Goal: Check status

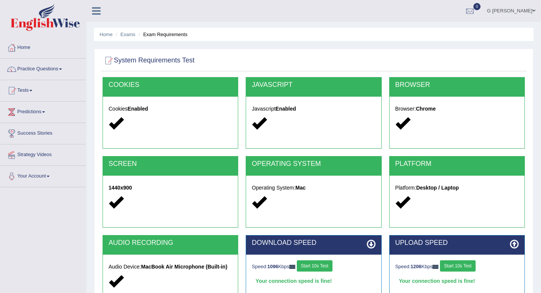
scroll to position [102, 0]
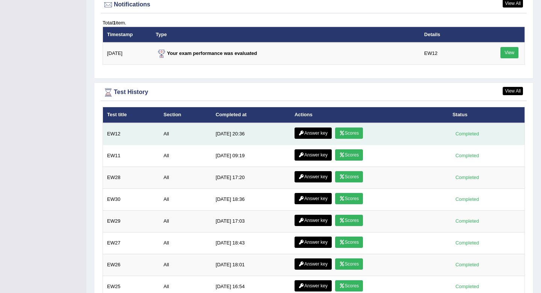
scroll to position [921, 0]
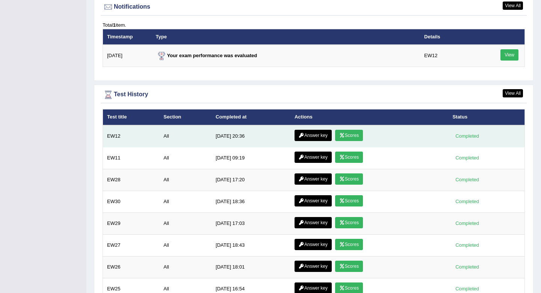
click at [357, 137] on link "Scores" at bounding box center [349, 135] width 28 height 11
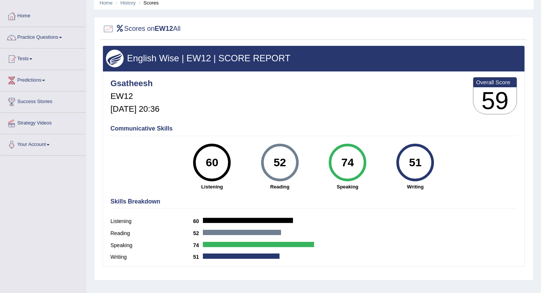
scroll to position [33, 0]
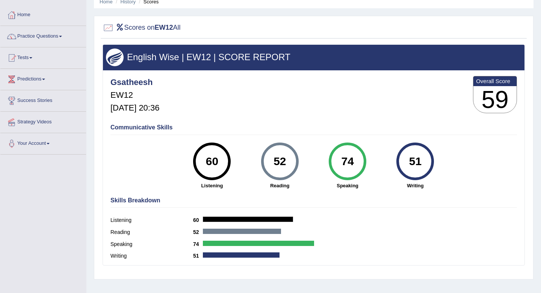
drag, startPoint x: 354, startPoint y: 161, endPoint x: 339, endPoint y: 161, distance: 14.7
click at [339, 161] on div "74" at bounding box center [347, 161] width 27 height 32
drag, startPoint x: 291, startPoint y: 156, endPoint x: 267, endPoint y: 156, distance: 23.7
click at [268, 156] on div "52" at bounding box center [279, 161] width 27 height 32
drag, startPoint x: 219, startPoint y: 158, endPoint x: 210, endPoint y: 158, distance: 9.0
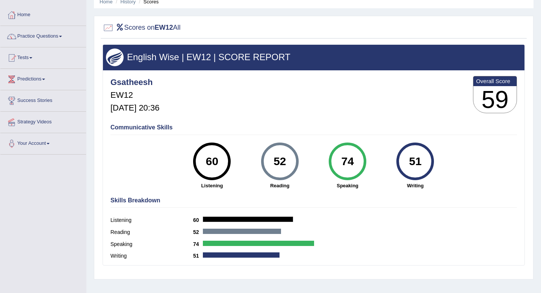
click at [210, 158] on div "60" at bounding box center [211, 161] width 27 height 32
click at [280, 166] on div "52" at bounding box center [279, 161] width 27 height 32
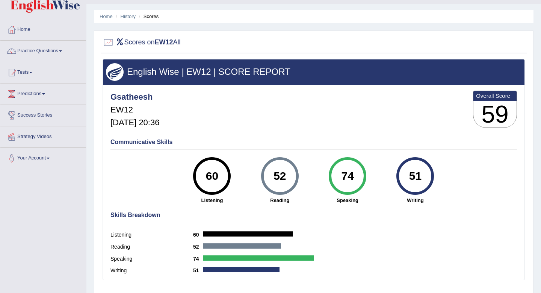
scroll to position [0, 0]
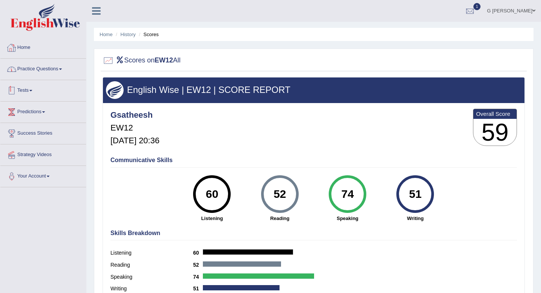
click at [40, 51] on link "Home" at bounding box center [43, 46] width 86 height 19
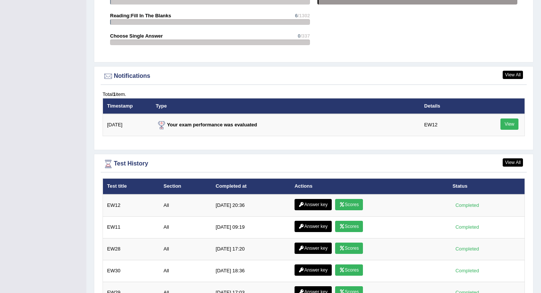
scroll to position [905, 0]
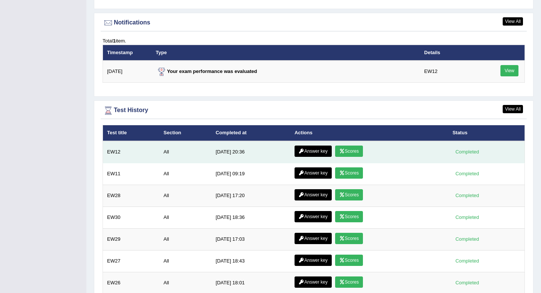
click at [319, 149] on link "Answer key" at bounding box center [313, 150] width 37 height 11
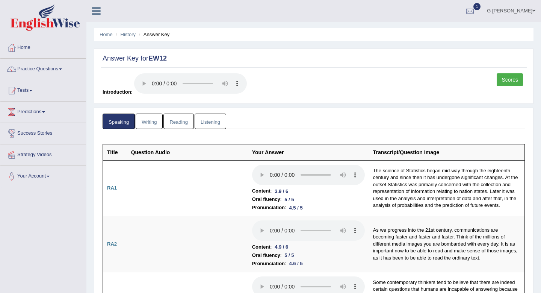
click at [159, 125] on link "Writing" at bounding box center [149, 120] width 27 height 15
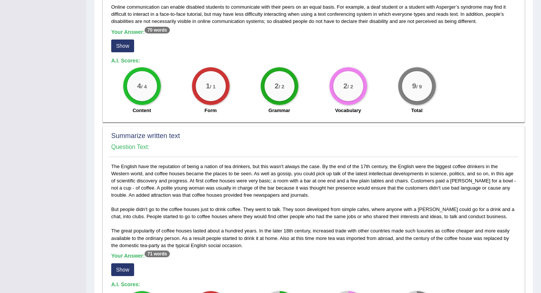
scroll to position [380, 0]
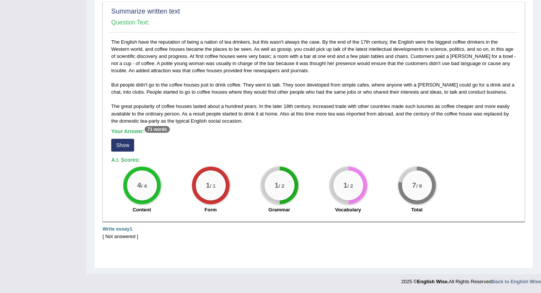
drag, startPoint x: 139, startPoint y: 238, endPoint x: 101, endPoint y: 231, distance: 38.9
click at [155, 248] on div "Summarize written text Question Text: For some disability groups, information i…" at bounding box center [314, 9] width 422 height 491
click at [127, 149] on button "Show" at bounding box center [122, 145] width 23 height 13
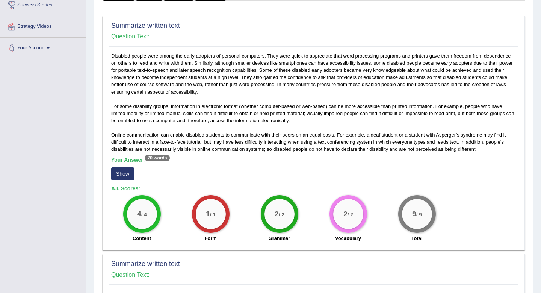
scroll to position [0, 0]
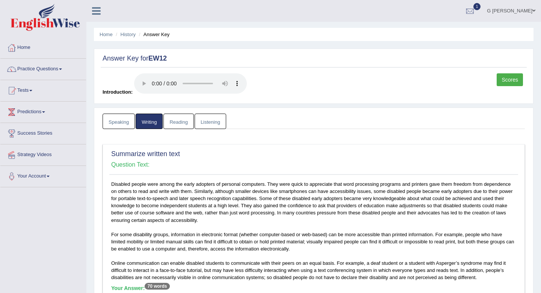
click at [165, 113] on link "Reading" at bounding box center [178, 120] width 30 height 15
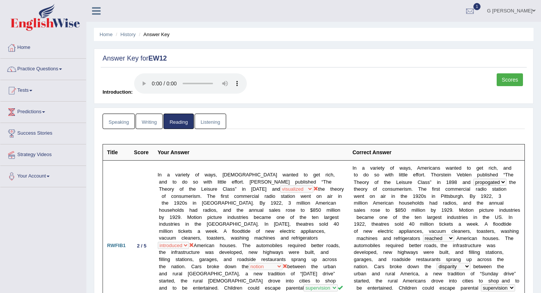
click at [208, 122] on link "Listening" at bounding box center [211, 120] width 32 height 15
